Goal: Find contact information: Find contact information

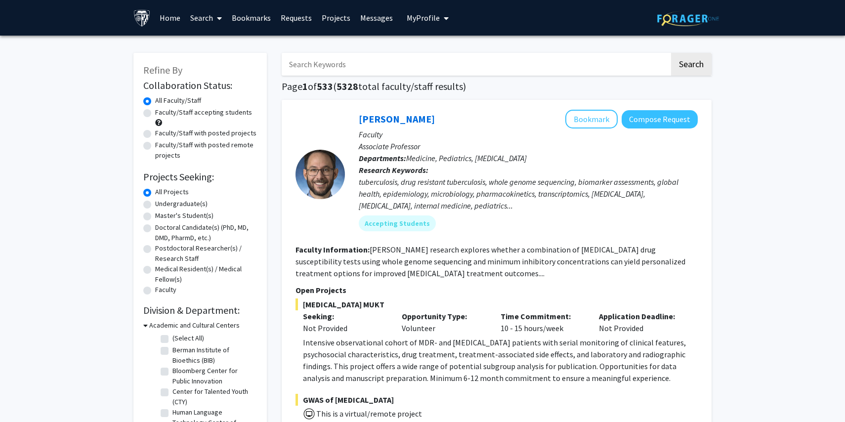
click at [260, 14] on link "Bookmarks" at bounding box center [251, 17] width 49 height 35
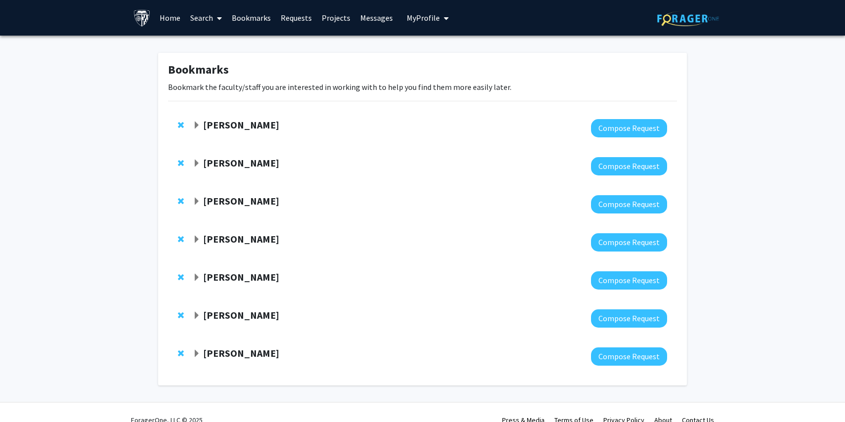
click at [231, 311] on strong "[PERSON_NAME]" at bounding box center [241, 315] width 76 height 12
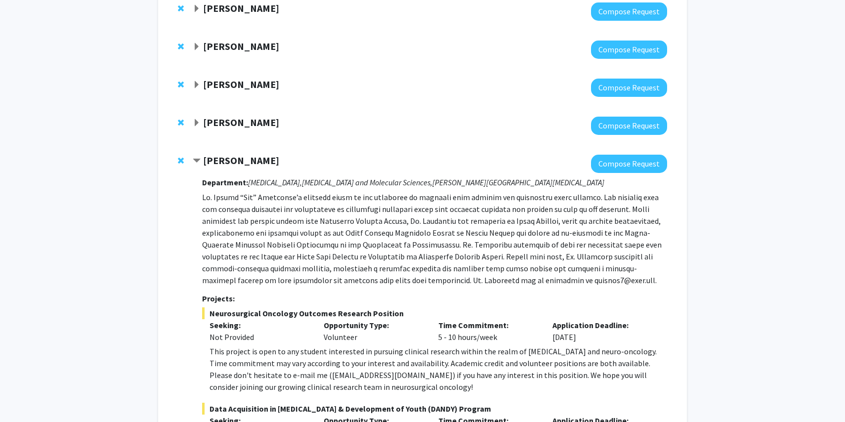
scroll to position [162, 0]
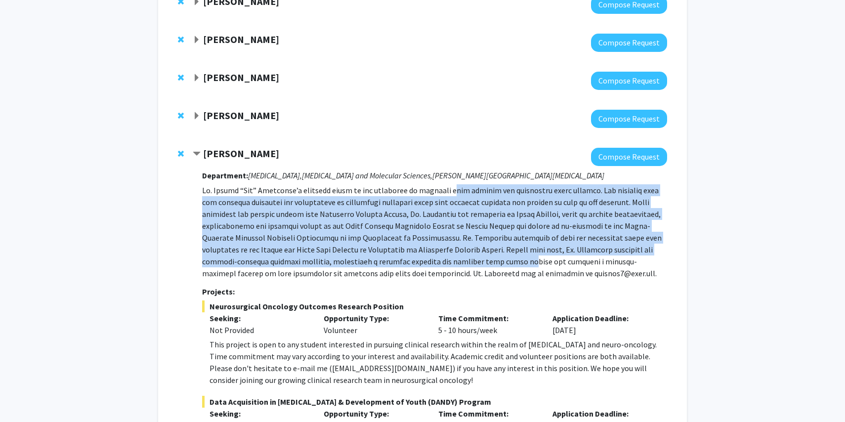
drag, startPoint x: 434, startPoint y: 193, endPoint x: 441, endPoint y: 260, distance: 67.0
click at [441, 259] on p at bounding box center [434, 231] width 465 height 95
click at [441, 260] on p at bounding box center [434, 231] width 465 height 95
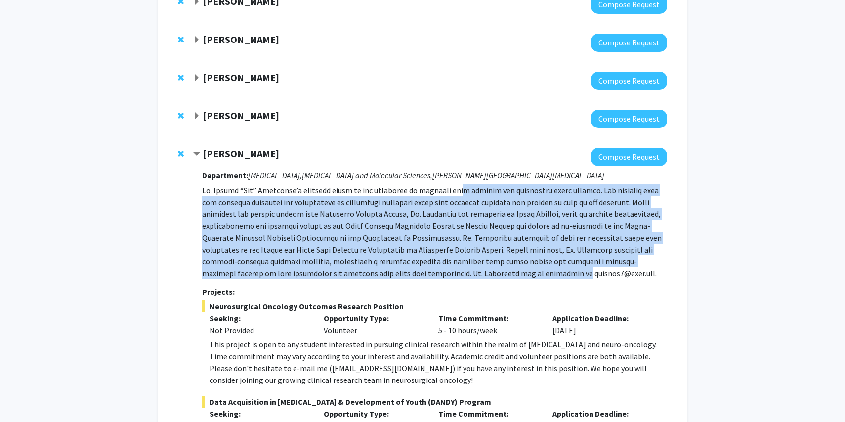
drag, startPoint x: 441, startPoint y: 271, endPoint x: 440, endPoint y: 187, distance: 84.0
click at [440, 187] on p at bounding box center [434, 231] width 465 height 95
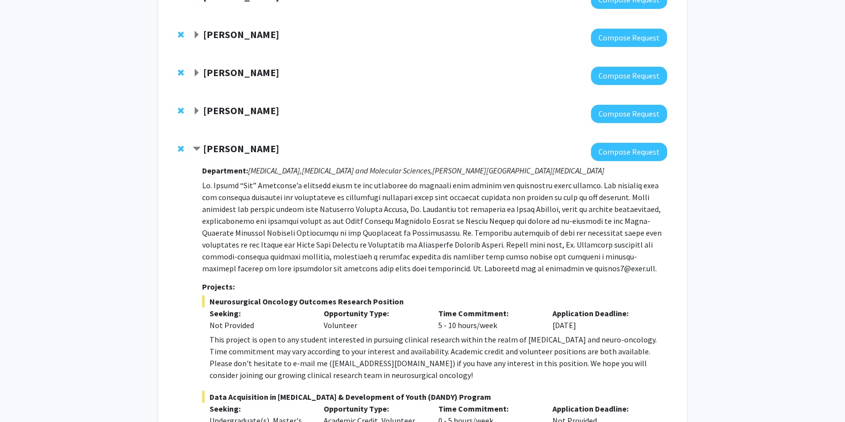
scroll to position [169, 0]
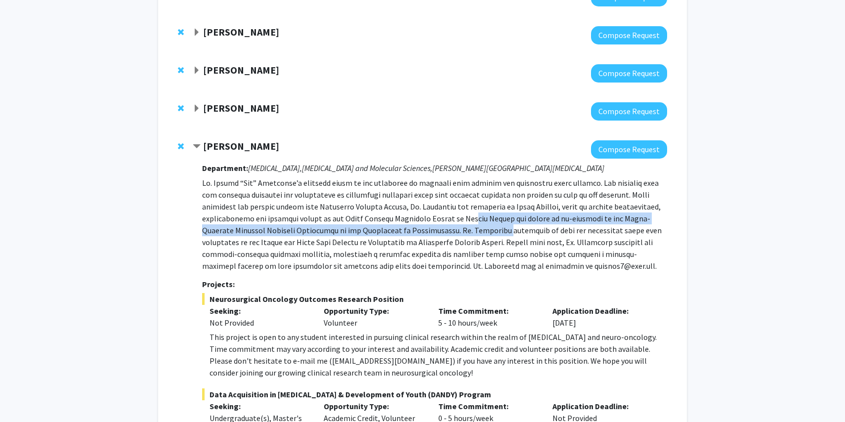
drag, startPoint x: 418, startPoint y: 219, endPoint x: 440, endPoint y: 227, distance: 22.8
click at [440, 227] on p at bounding box center [434, 224] width 465 height 95
drag, startPoint x: 440, startPoint y: 227, endPoint x: 411, endPoint y: 219, distance: 29.2
click at [411, 219] on p at bounding box center [434, 224] width 465 height 95
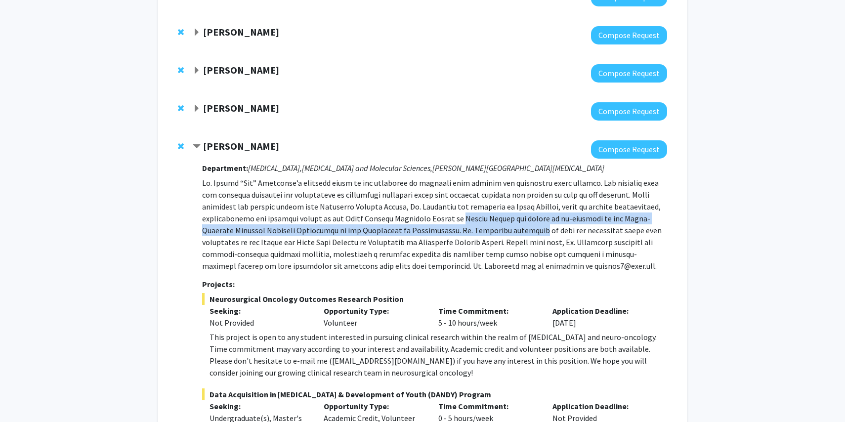
click at [411, 219] on p at bounding box center [434, 224] width 465 height 95
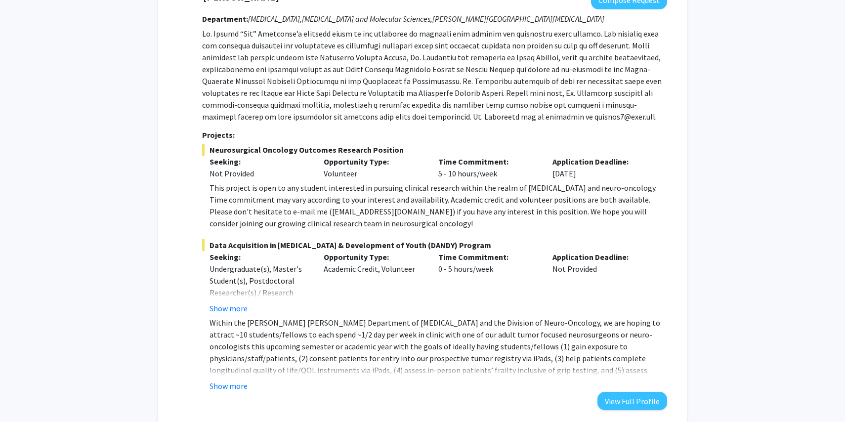
scroll to position [342, 0]
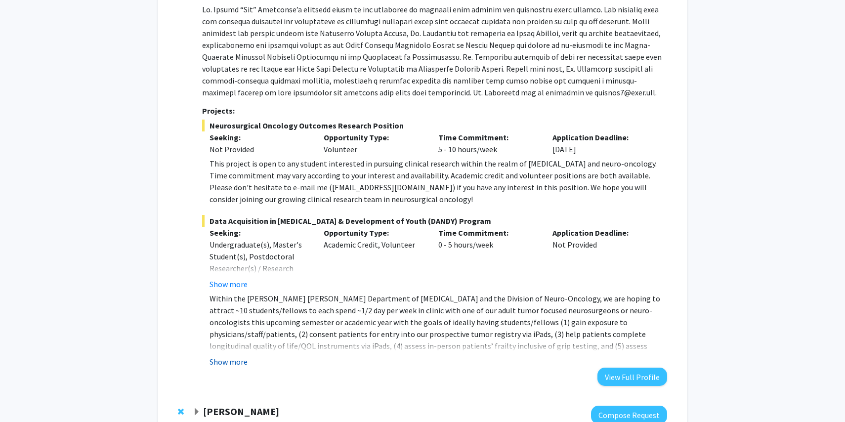
click at [229, 360] on button "Show more" at bounding box center [228, 362] width 38 height 12
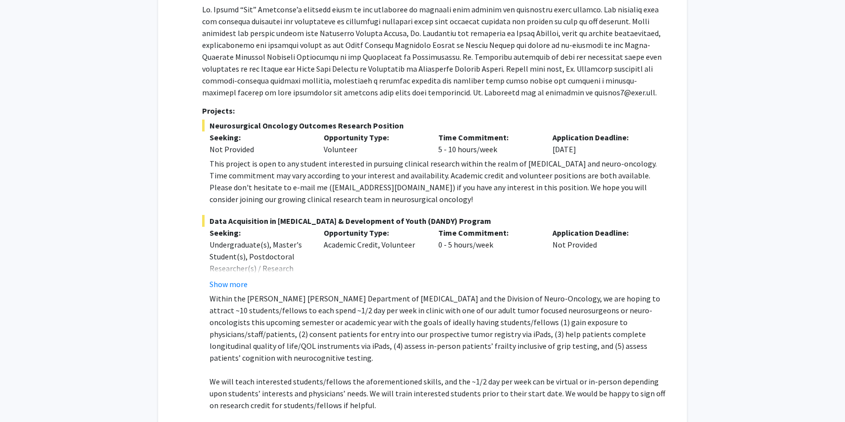
drag, startPoint x: 438, startPoint y: 294, endPoint x: 443, endPoint y: 347, distance: 52.5
click at [443, 347] on p "Within the [PERSON_NAME] [PERSON_NAME] Department of [MEDICAL_DATA] and the Div…" at bounding box center [437, 327] width 457 height 71
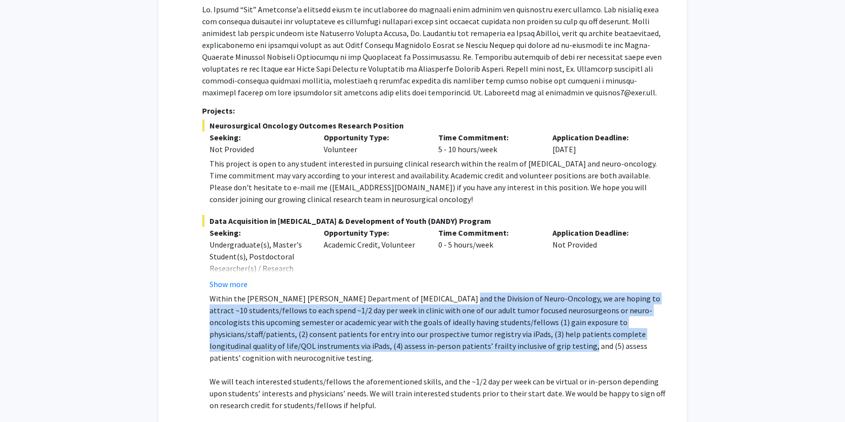
drag, startPoint x: 443, startPoint y: 347, endPoint x: 442, endPoint y: 297, distance: 49.9
click at [442, 297] on p "Within the [PERSON_NAME] [PERSON_NAME] Department of [MEDICAL_DATA] and the Div…" at bounding box center [437, 327] width 457 height 71
drag, startPoint x: 441, startPoint y: 297, endPoint x: 441, endPoint y: 346, distance: 48.9
click at [441, 346] on p "Within the [PERSON_NAME] [PERSON_NAME] Department of [MEDICAL_DATA] and the Div…" at bounding box center [437, 327] width 457 height 71
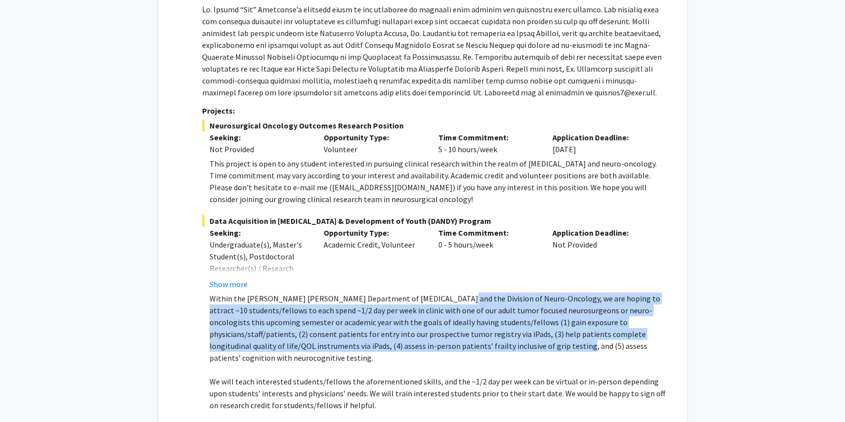
click at [441, 346] on p "Within the [PERSON_NAME] [PERSON_NAME] Department of [MEDICAL_DATA] and the Div…" at bounding box center [437, 327] width 457 height 71
drag, startPoint x: 439, startPoint y: 349, endPoint x: 439, endPoint y: 302, distance: 47.4
click at [439, 302] on p "Within the [PERSON_NAME] [PERSON_NAME] Department of [MEDICAL_DATA] and the Div…" at bounding box center [437, 327] width 457 height 71
drag, startPoint x: 437, startPoint y: 301, endPoint x: 437, endPoint y: 346, distance: 44.5
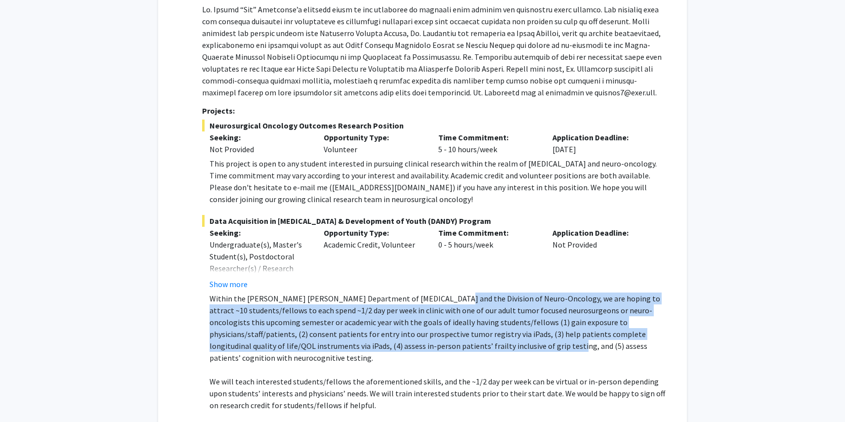
click at [437, 346] on p "Within the [PERSON_NAME] [PERSON_NAME] Department of [MEDICAL_DATA] and the Div…" at bounding box center [437, 327] width 457 height 71
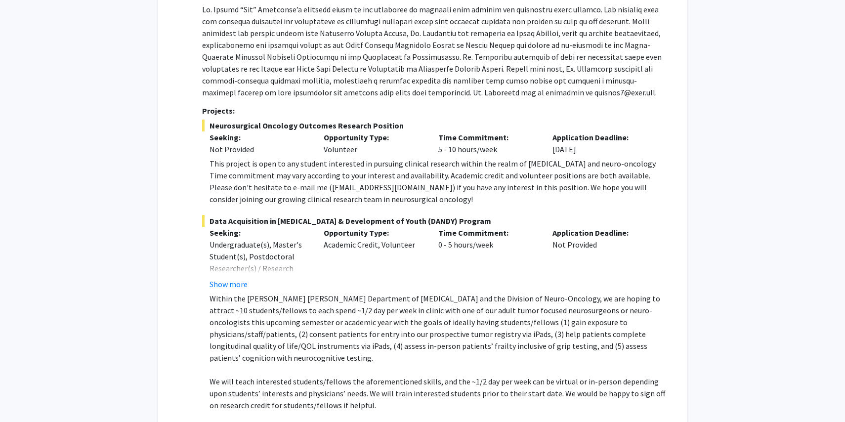
drag, startPoint x: 440, startPoint y: 346, endPoint x: 439, endPoint y: 297, distance: 48.4
click at [439, 297] on p "Within the [PERSON_NAME] [PERSON_NAME] Department of [MEDICAL_DATA] and the Div…" at bounding box center [437, 327] width 457 height 71
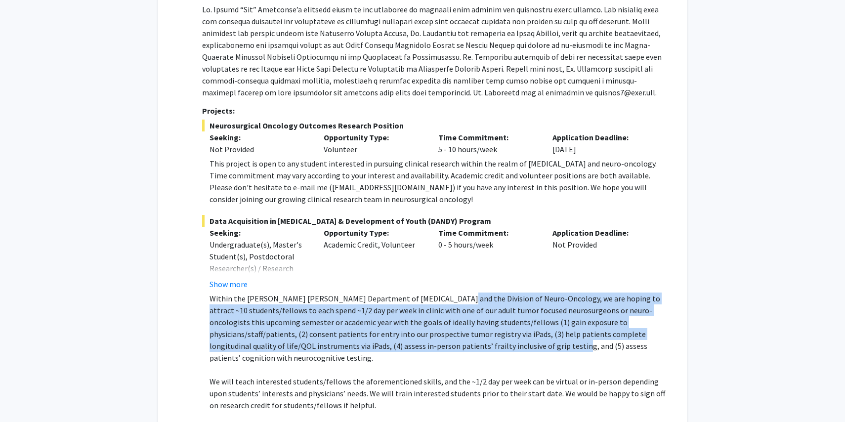
drag, startPoint x: 439, startPoint y: 297, endPoint x: 440, endPoint y: 342, distance: 44.9
click at [440, 342] on p "Within the [PERSON_NAME] [PERSON_NAME] Department of [MEDICAL_DATA] and the Div…" at bounding box center [437, 327] width 457 height 71
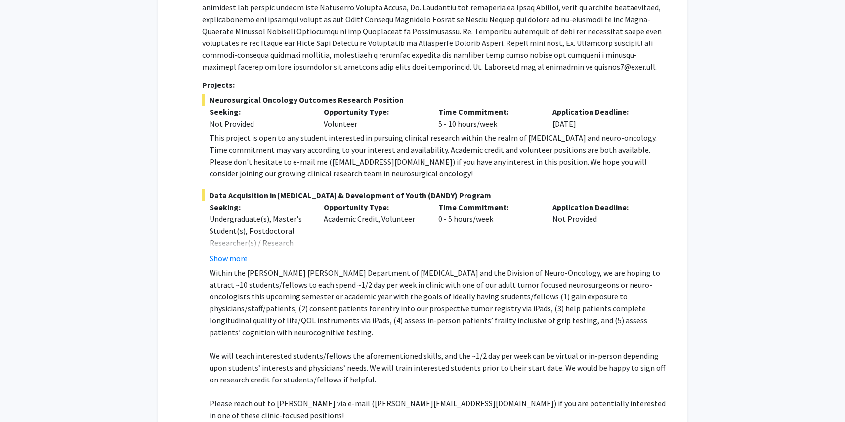
scroll to position [370, 0]
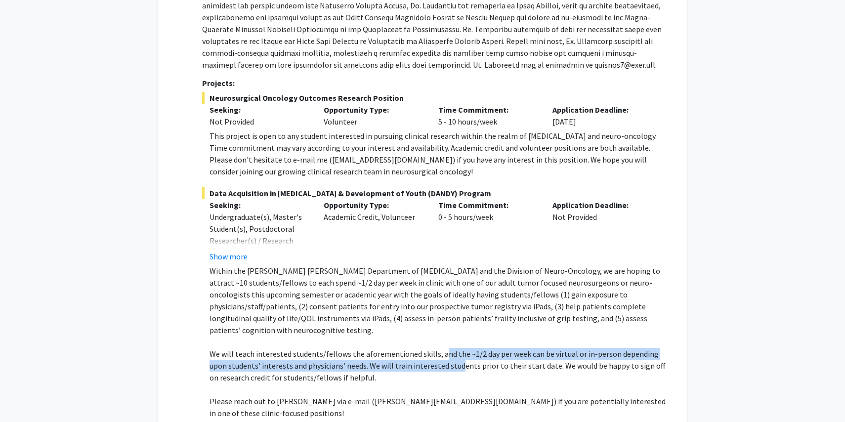
drag, startPoint x: 438, startPoint y: 341, endPoint x: 438, endPoint y: 355, distance: 13.8
click at [438, 355] on p "We will teach interested students/fellows the aforementioned skills, and the ~1…" at bounding box center [437, 366] width 457 height 36
drag, startPoint x: 441, startPoint y: 355, endPoint x: 441, endPoint y: 342, distance: 12.8
click at [441, 348] on p "We will teach interested students/fellows the aforementioned skills, and the ~1…" at bounding box center [437, 366] width 457 height 36
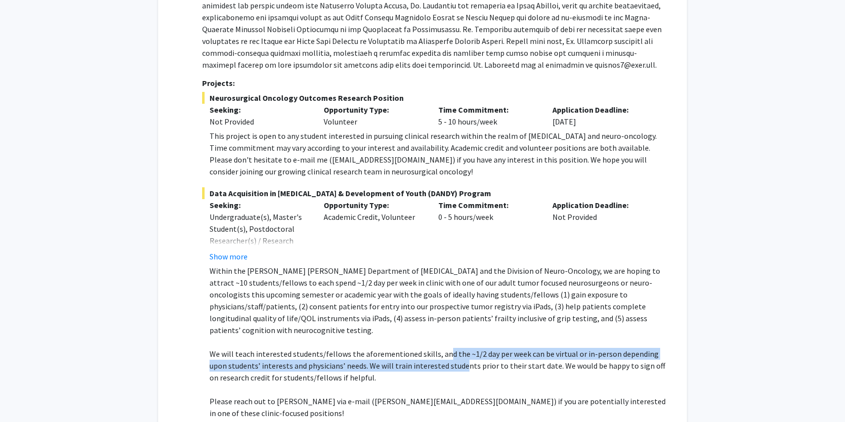
click at [441, 348] on p "We will teach interested students/fellows the aforementioned skills, and the ~1…" at bounding box center [437, 366] width 457 height 36
drag, startPoint x: 441, startPoint y: 341, endPoint x: 441, endPoint y: 354, distance: 12.3
click at [441, 354] on p "We will teach interested students/fellows the aforementioned skills, and the ~1…" at bounding box center [437, 366] width 457 height 36
drag, startPoint x: 442, startPoint y: 354, endPoint x: 442, endPoint y: 343, distance: 10.9
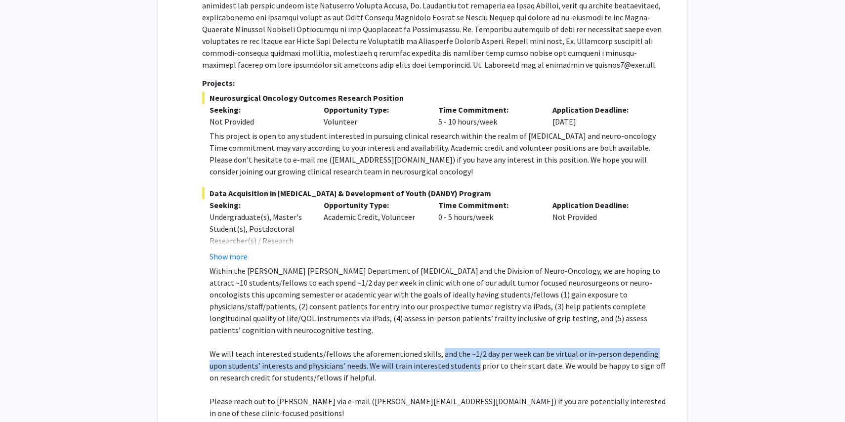
click at [442, 348] on p "We will teach interested students/fellows the aforementioned skills, and the ~1…" at bounding box center [437, 366] width 457 height 36
drag, startPoint x: 442, startPoint y: 340, endPoint x: 442, endPoint y: 351, distance: 10.9
click at [442, 351] on p "We will teach interested students/fellows the aforementioned skills, and the ~1…" at bounding box center [437, 366] width 457 height 36
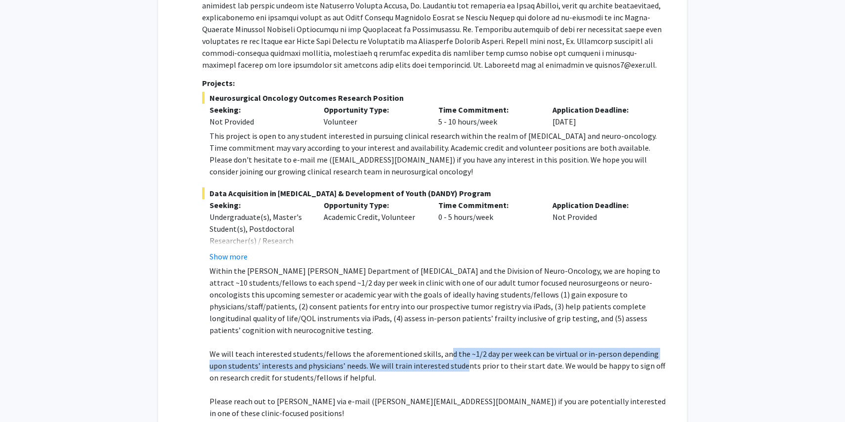
drag, startPoint x: 442, startPoint y: 351, endPoint x: 442, endPoint y: 340, distance: 10.4
click at [442, 348] on p "We will teach interested students/fellows the aforementioned skills, and the ~1…" at bounding box center [437, 366] width 457 height 36
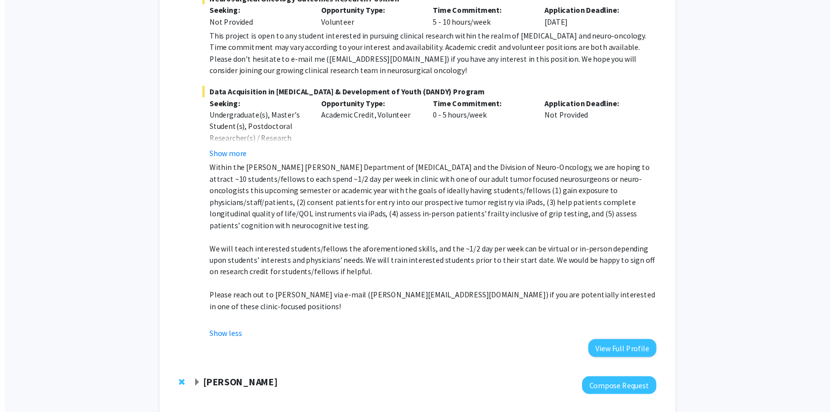
scroll to position [499, 0]
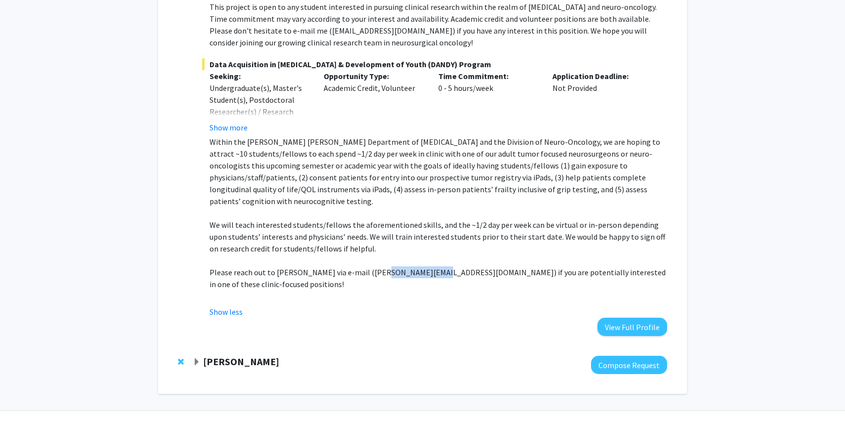
drag, startPoint x: 368, startPoint y: 260, endPoint x: 419, endPoint y: 260, distance: 50.9
click at [419, 266] on p "Please reach out to [PERSON_NAME] via e-mail ([PERSON_NAME][EMAIL_ADDRESS][DOMA…" at bounding box center [437, 278] width 457 height 24
copy p "[PERSON_NAME][EMAIL_ADDRESS][DOMAIN_NAME]"
